Goal: Check status: Check status

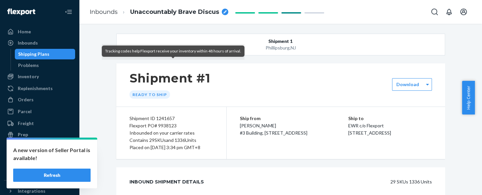
scroll to position [5082, 0]
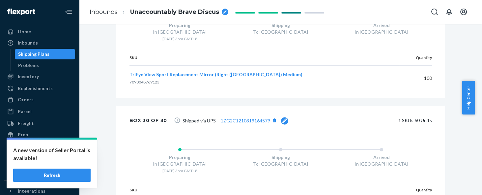
click at [71, 183] on div "A new version of Seller Portal is available! Refresh" at bounding box center [52, 163] width 91 height 49
click at [68, 176] on button "Refresh" at bounding box center [51, 174] width 77 height 13
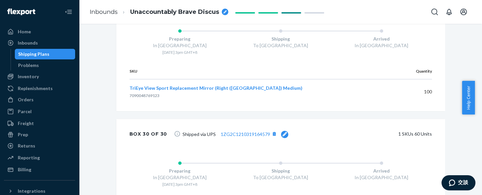
scroll to position [5082, 0]
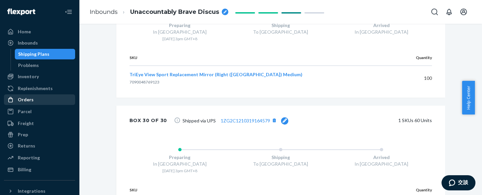
click at [29, 103] on div "Orders" at bounding box center [40, 99] width 70 height 9
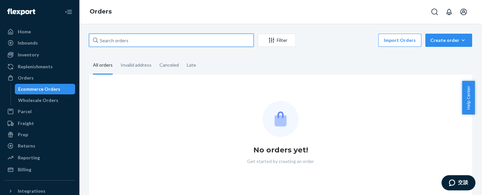
click at [184, 40] on input "text" at bounding box center [171, 40] width 165 height 13
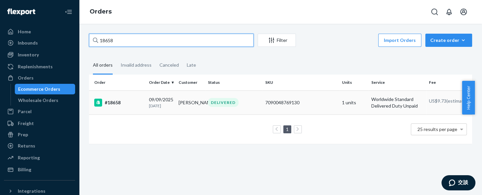
type input "18658"
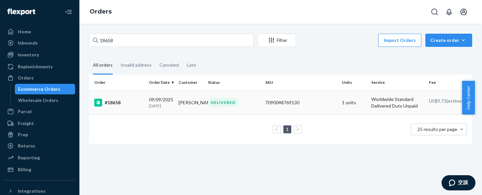
click at [119, 105] on div "#18658" at bounding box center [118, 103] width 49 height 8
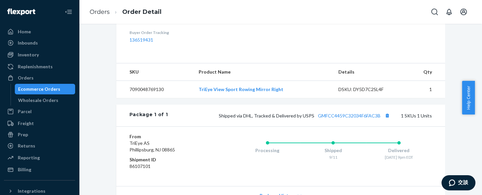
scroll to position [247, 0]
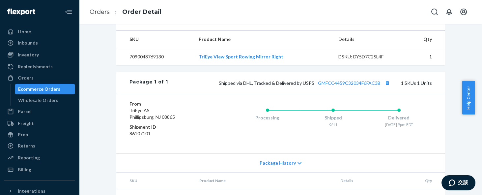
click at [268, 166] on span "Package History" at bounding box center [278, 163] width 36 height 7
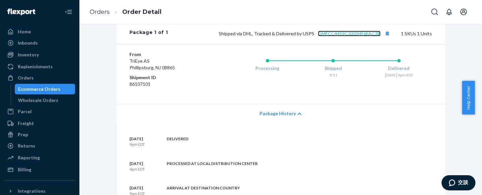
click at [356, 36] on link "GMFCC4459C32034F6FAC3B" at bounding box center [349, 34] width 63 height 6
